Goal: Communication & Community: Ask a question

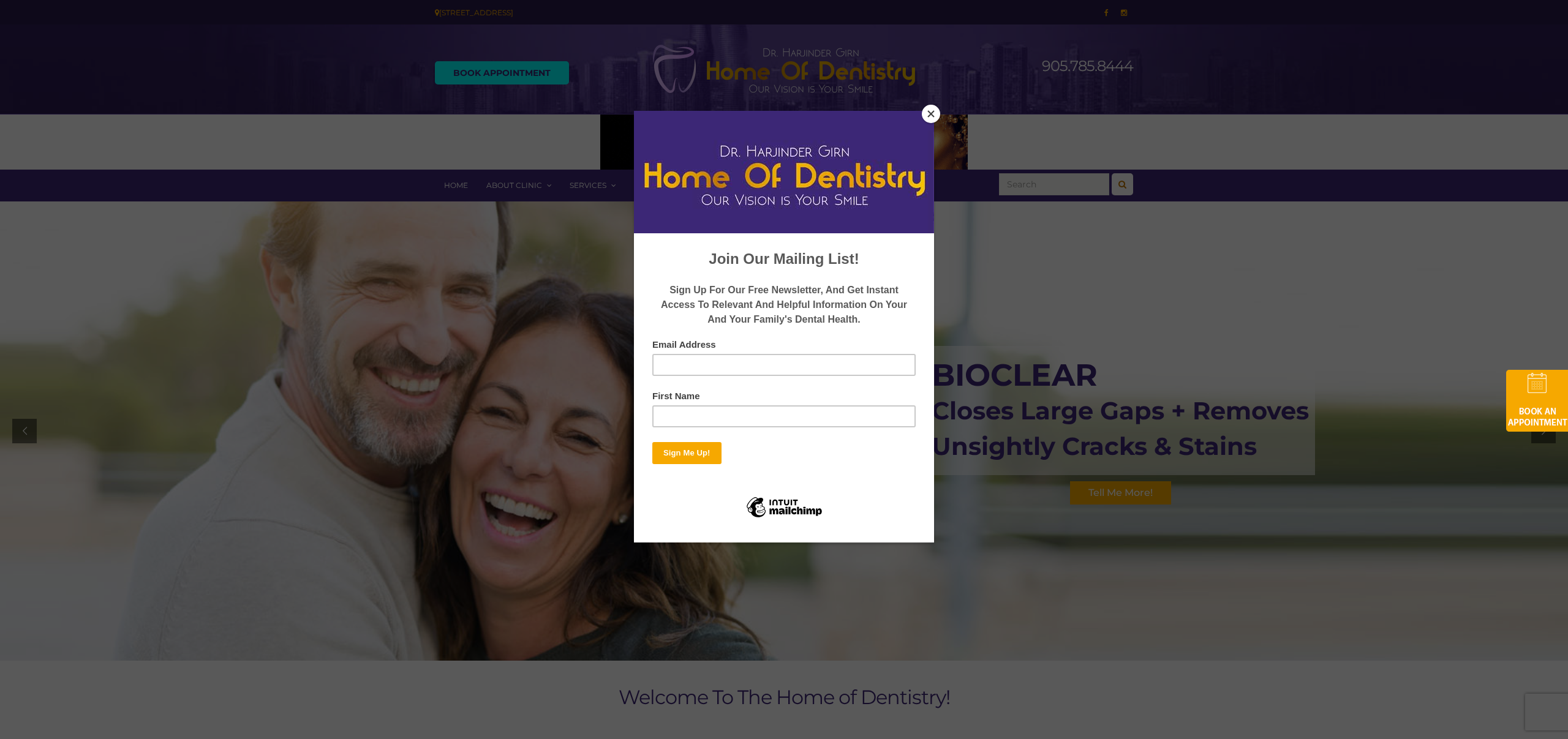
click at [934, 114] on button "Close" at bounding box center [931, 114] width 18 height 18
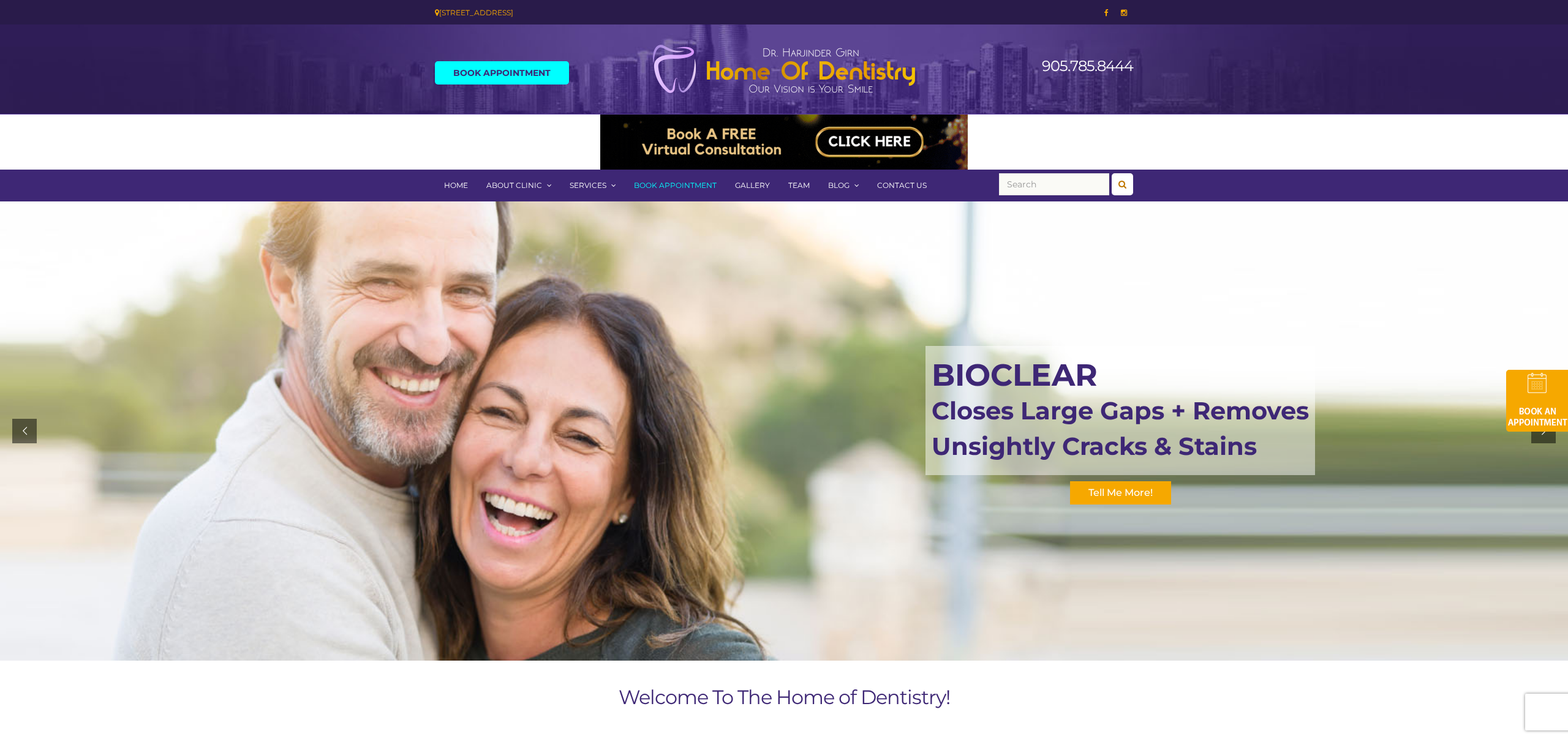
click at [904, 190] on link "Contact Us" at bounding box center [902, 186] width 68 height 32
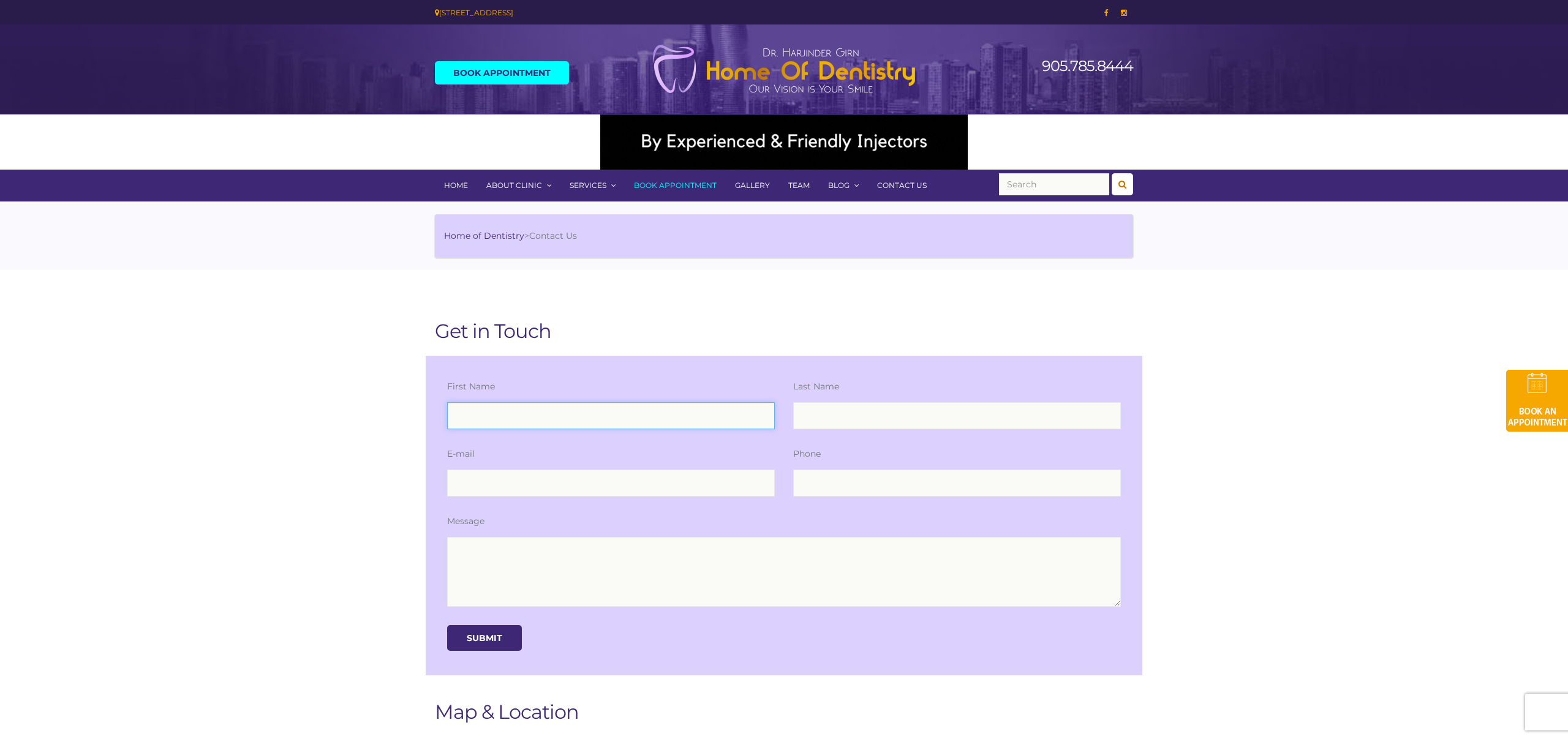
click at [557, 418] on input "text" at bounding box center [611, 416] width 328 height 27
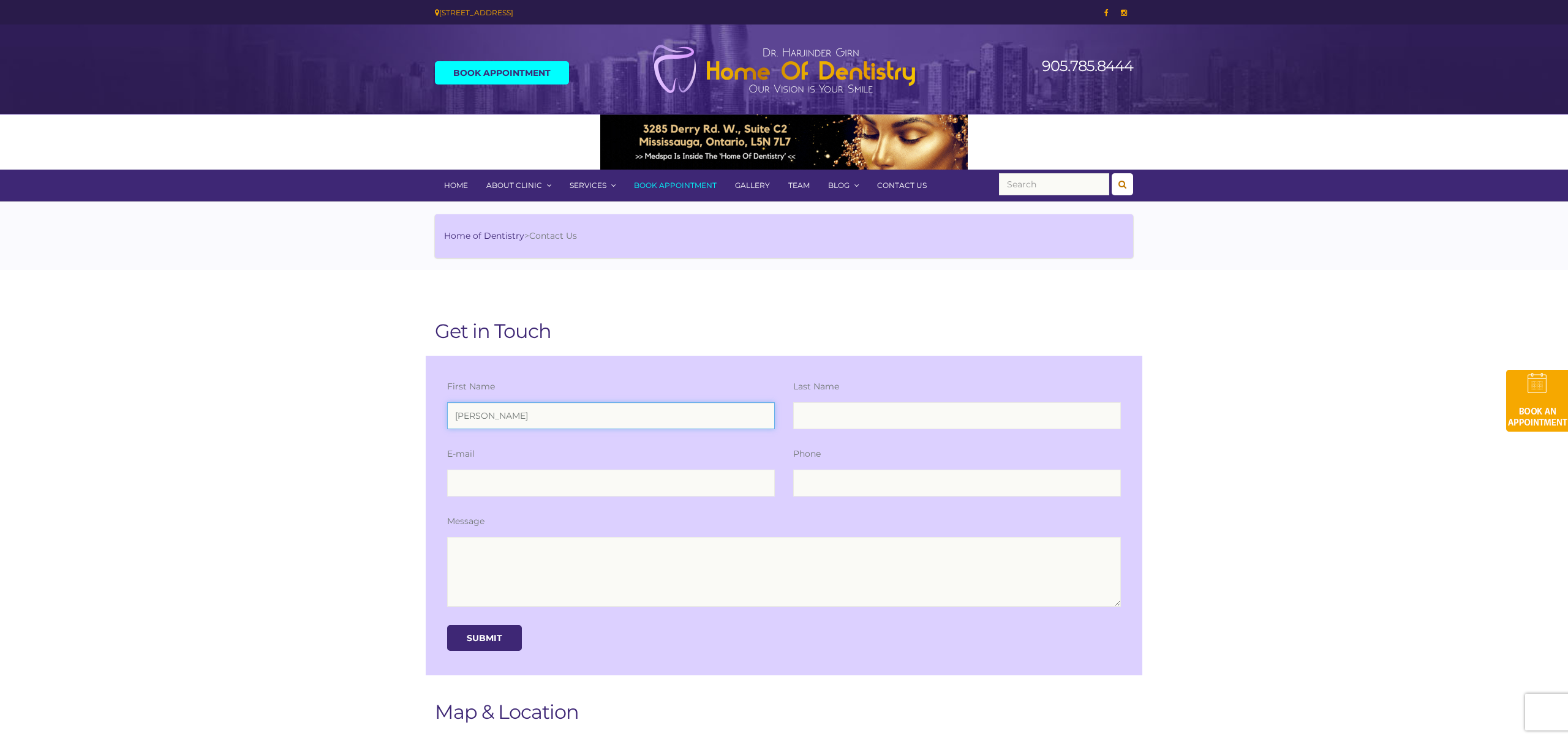
type input "Nick"
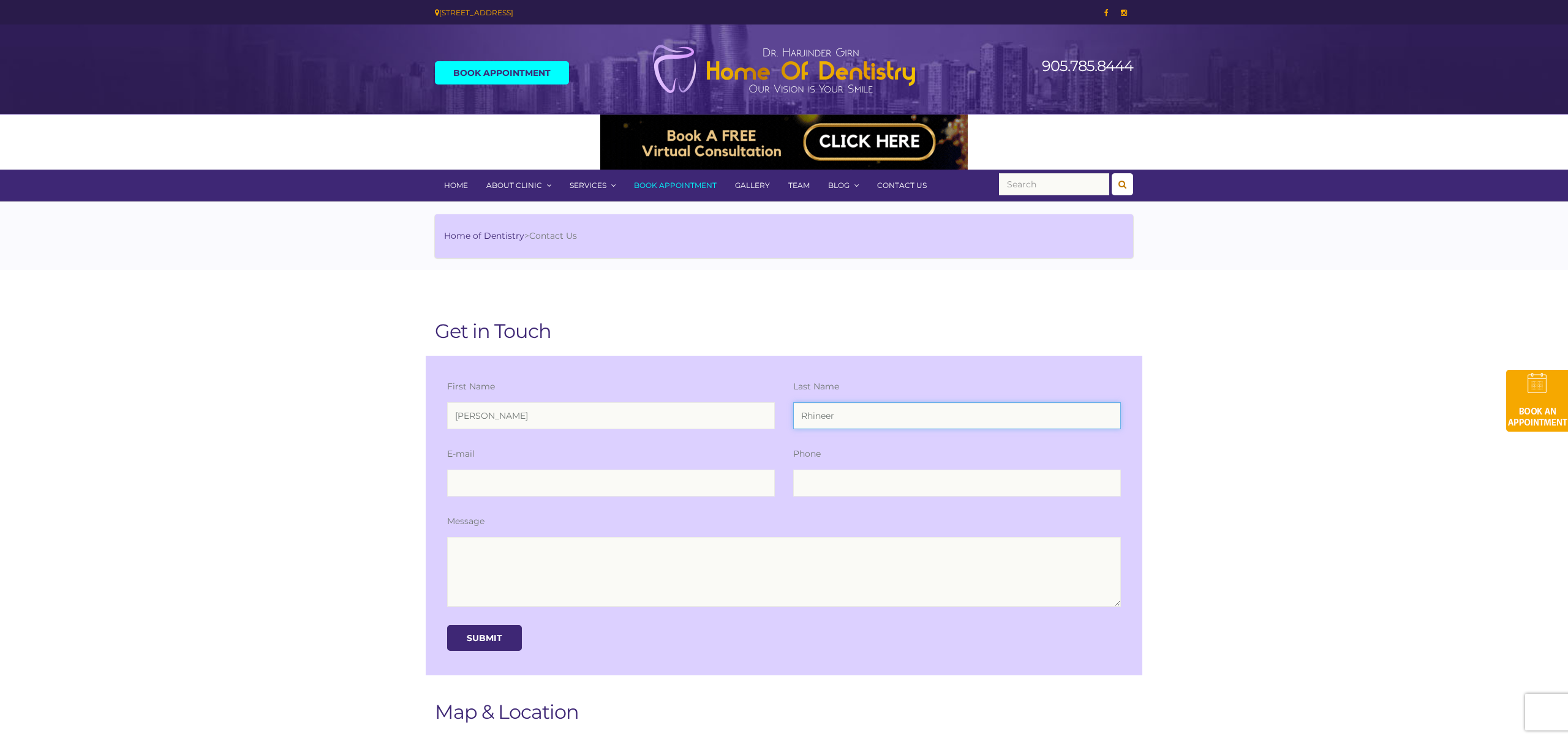
type input "Rhineer"
type input "nrhineer@smileprint.co"
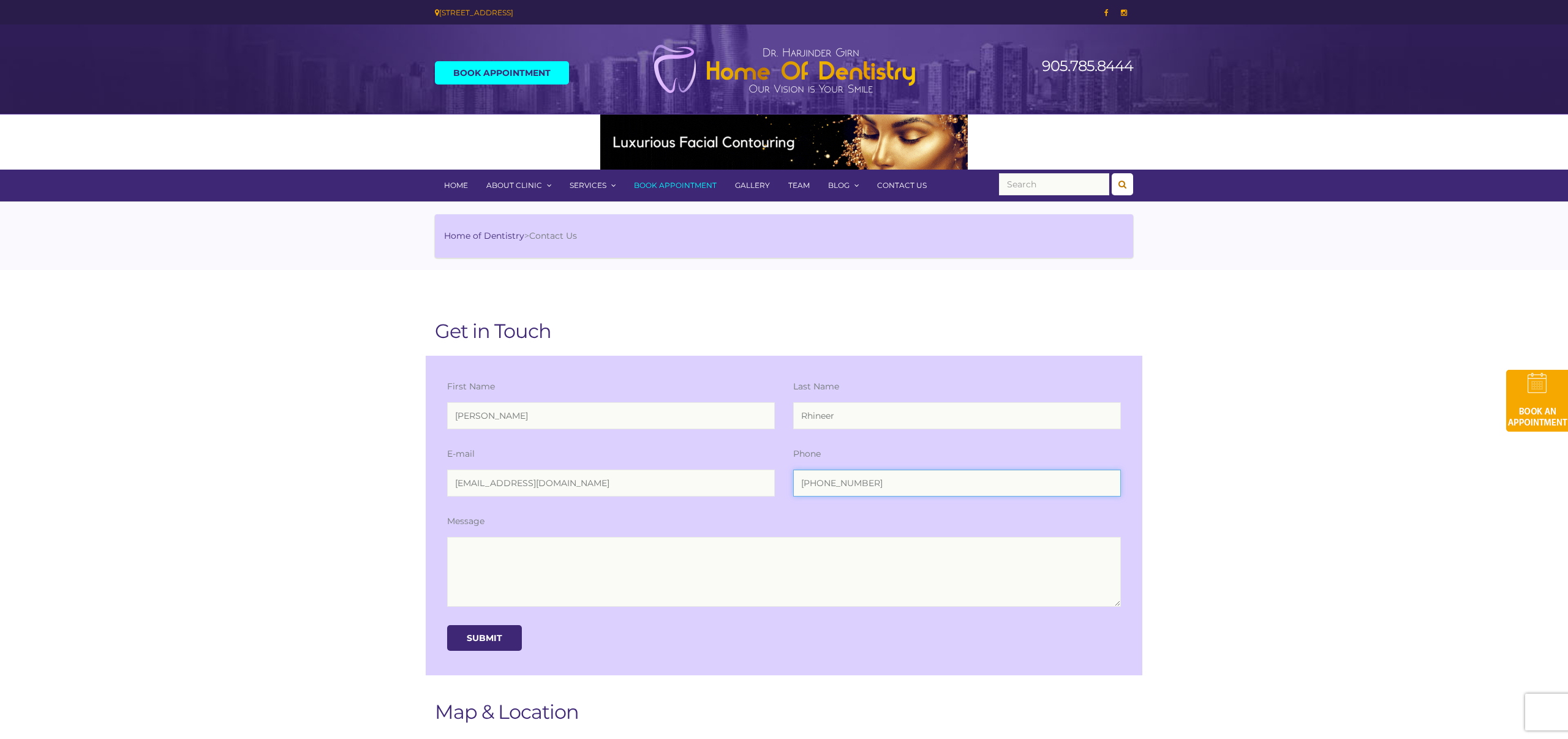
type input "720-408-1800"
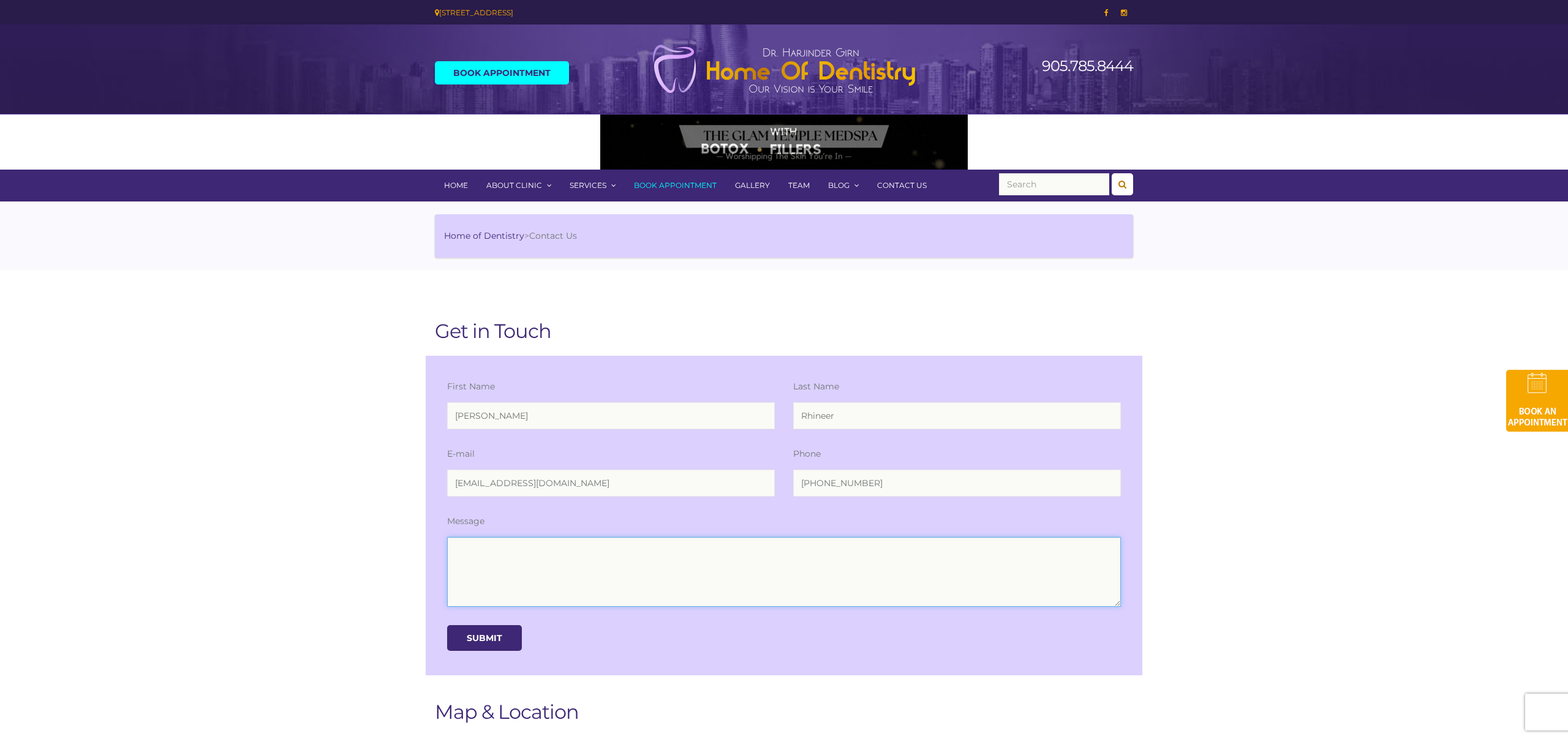
click at [508, 548] on textarea at bounding box center [784, 572] width 674 height 70
type textarea "="
paste textarea "Since you're already familiar with Smile Stream Solutions for your orthodontic …"
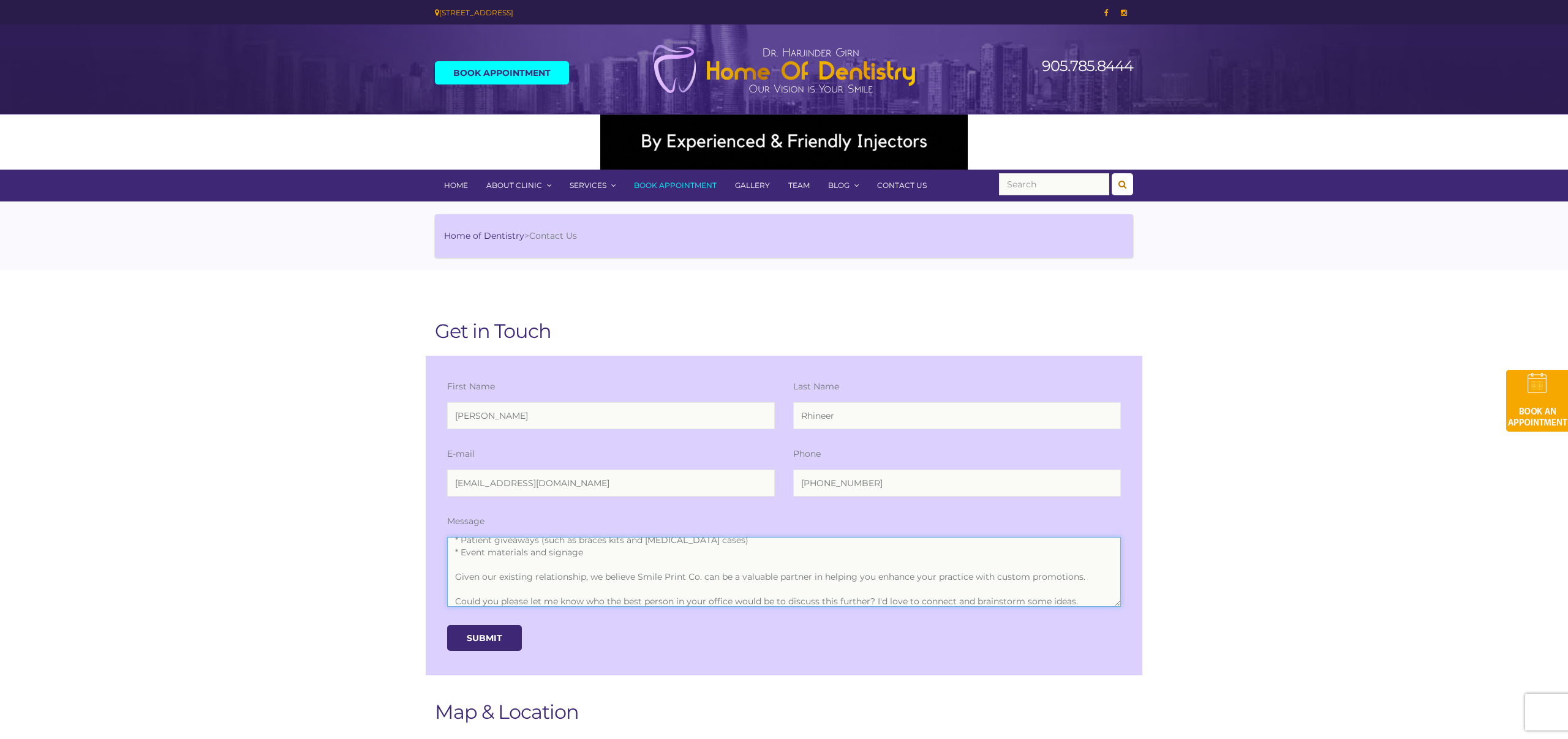
scroll to position [110, 0]
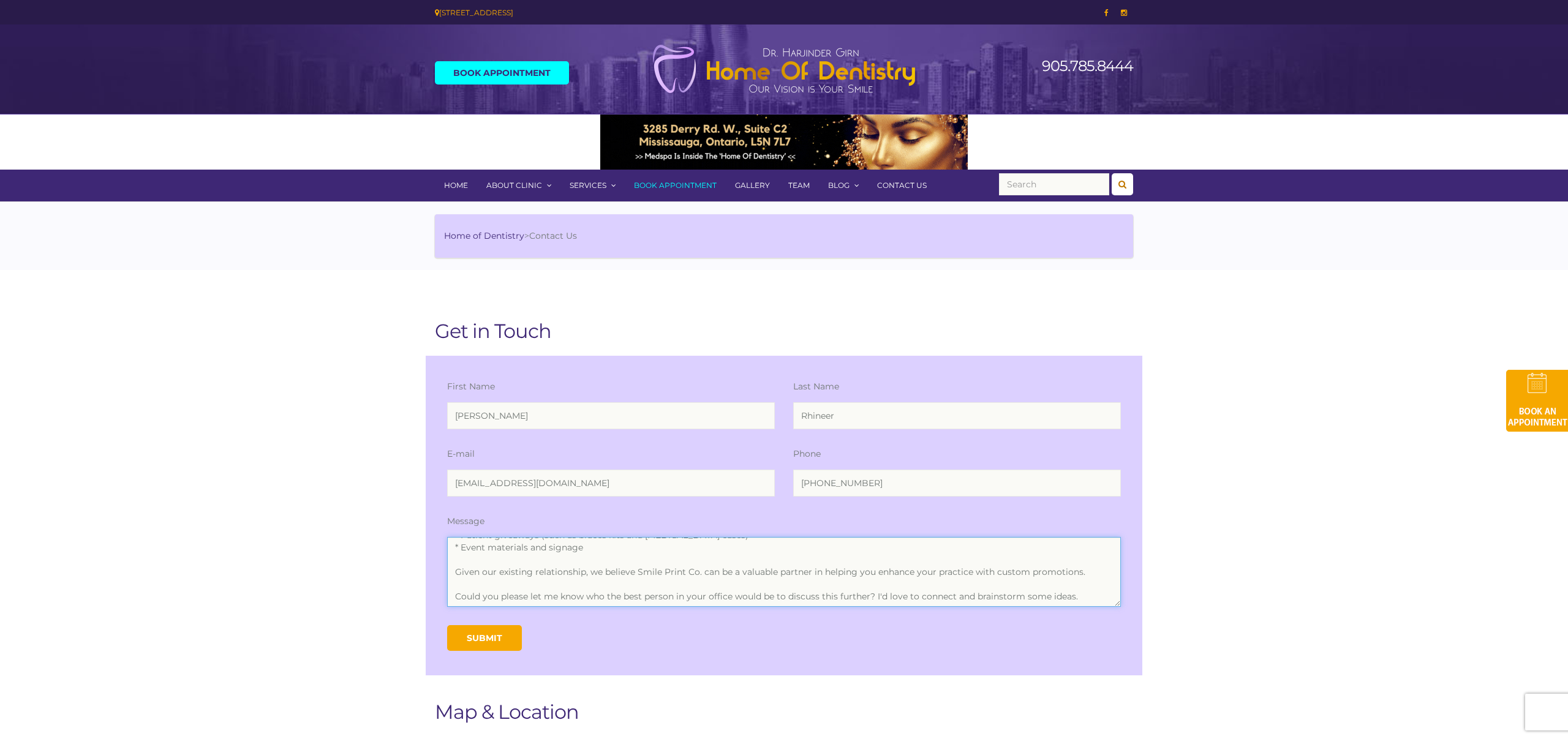
type textarea "Since you're already familiar with Smile Stream Solutions for your orthodontic …"
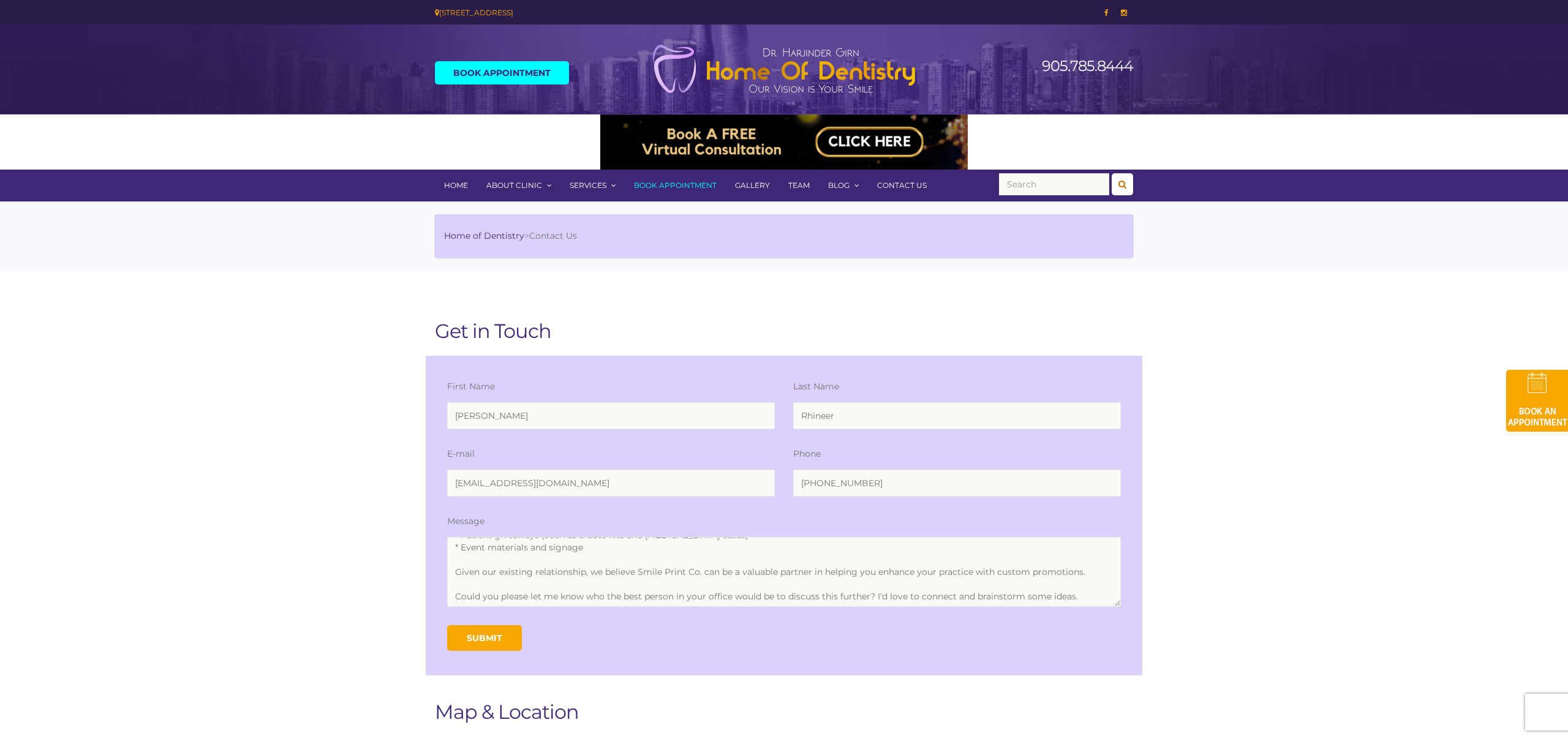
click at [476, 636] on input "Submit" at bounding box center [484, 638] width 75 height 25
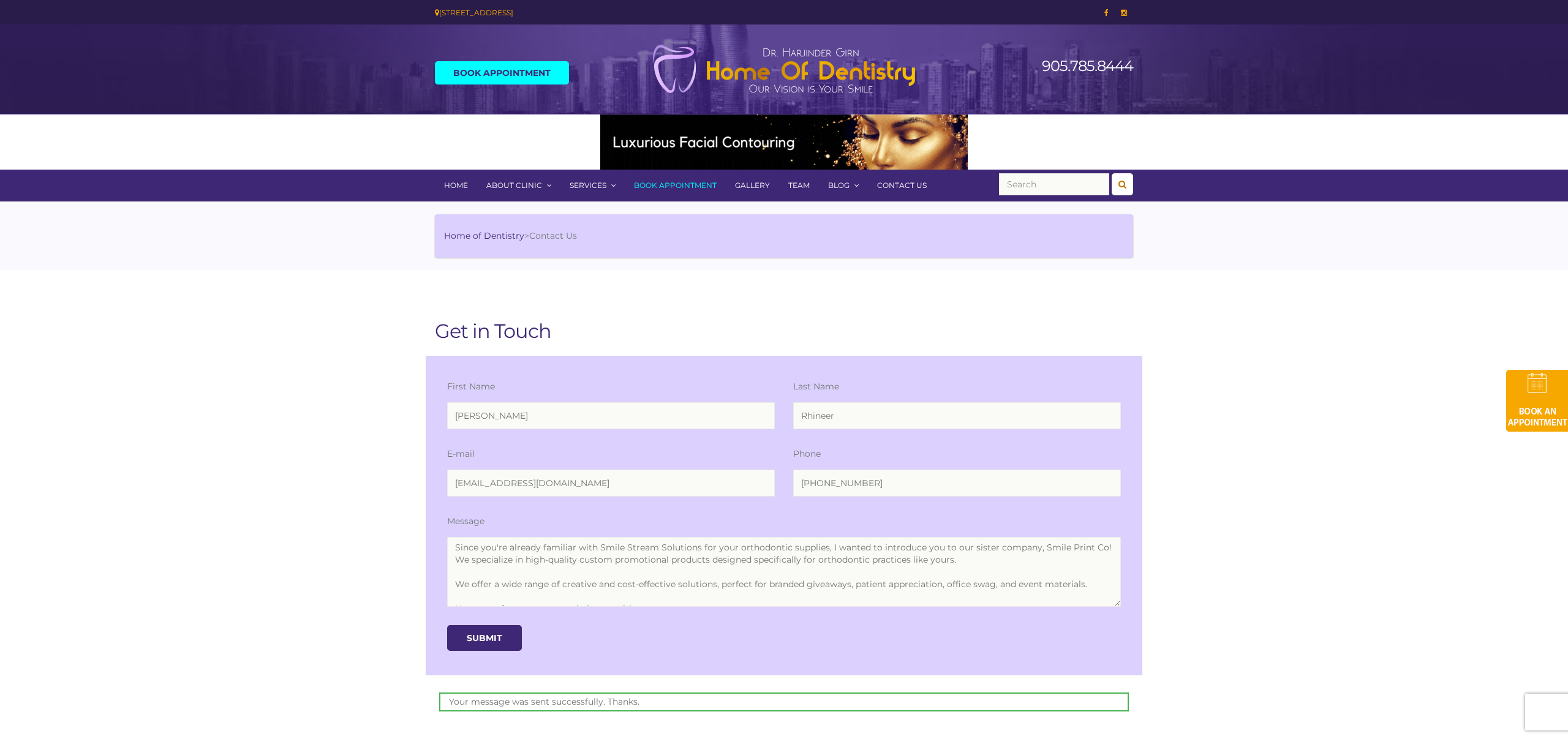
click at [894, 186] on link "Contact Us" at bounding box center [902, 186] width 68 height 32
